Goal: Find specific page/section: Find specific page/section

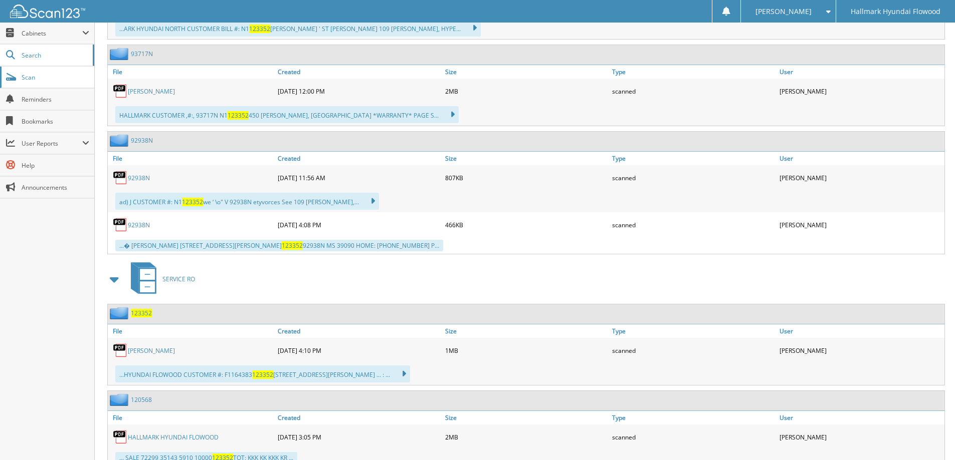
click at [36, 74] on span "Scan" at bounding box center [56, 77] width 68 height 9
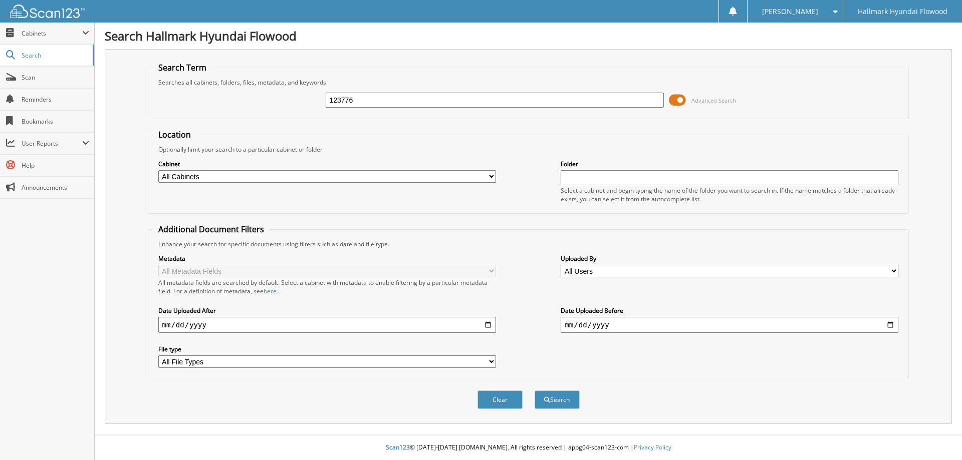
type input "123776"
click at [535, 391] on button "Search" at bounding box center [557, 400] width 45 height 19
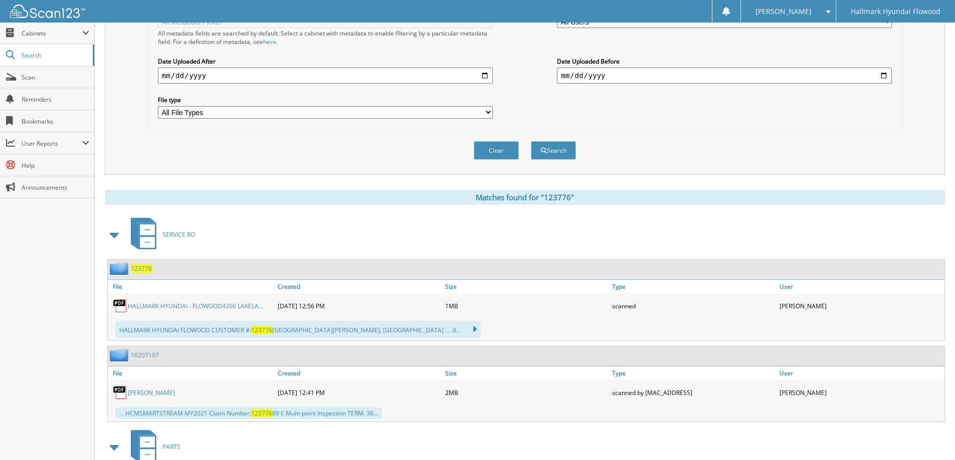
scroll to position [251, 0]
click at [217, 307] on link "HALLMARK HYUNDAI - FLOWOOD4200 LAKELA..." at bounding box center [195, 305] width 135 height 9
